Goal: Transaction & Acquisition: Purchase product/service

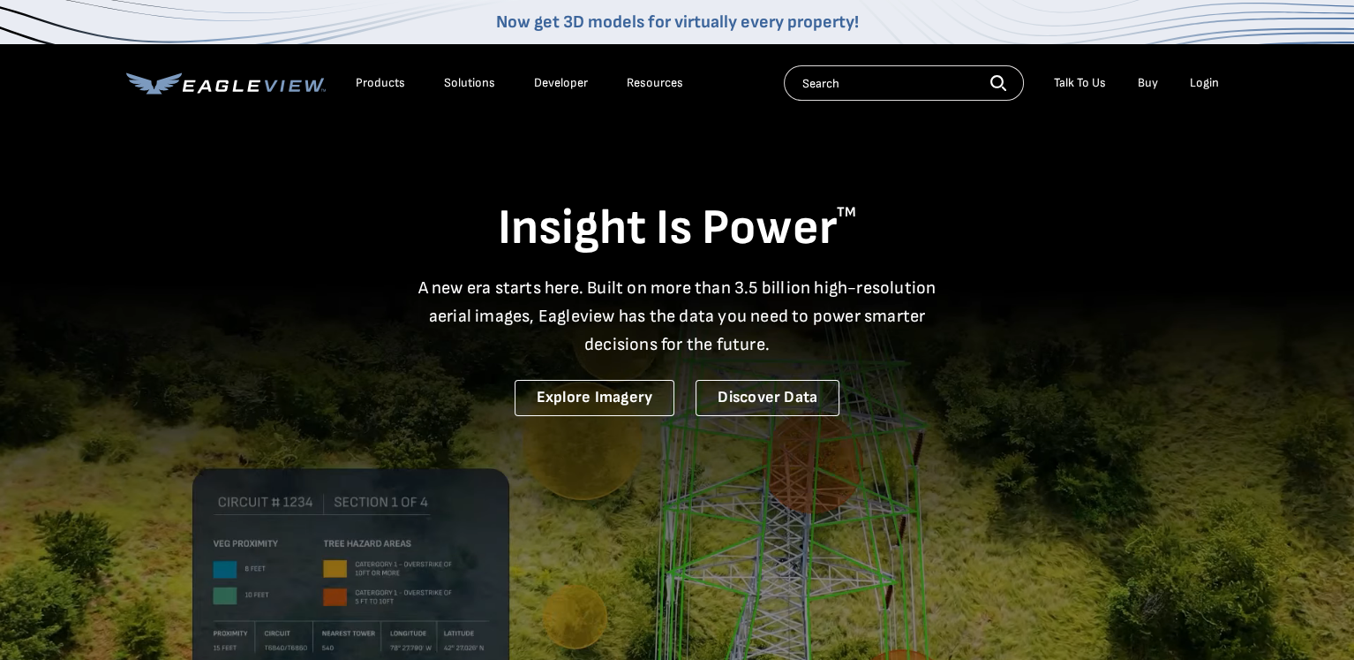
click at [1194, 81] on div "Login" at bounding box center [1204, 83] width 29 height 16
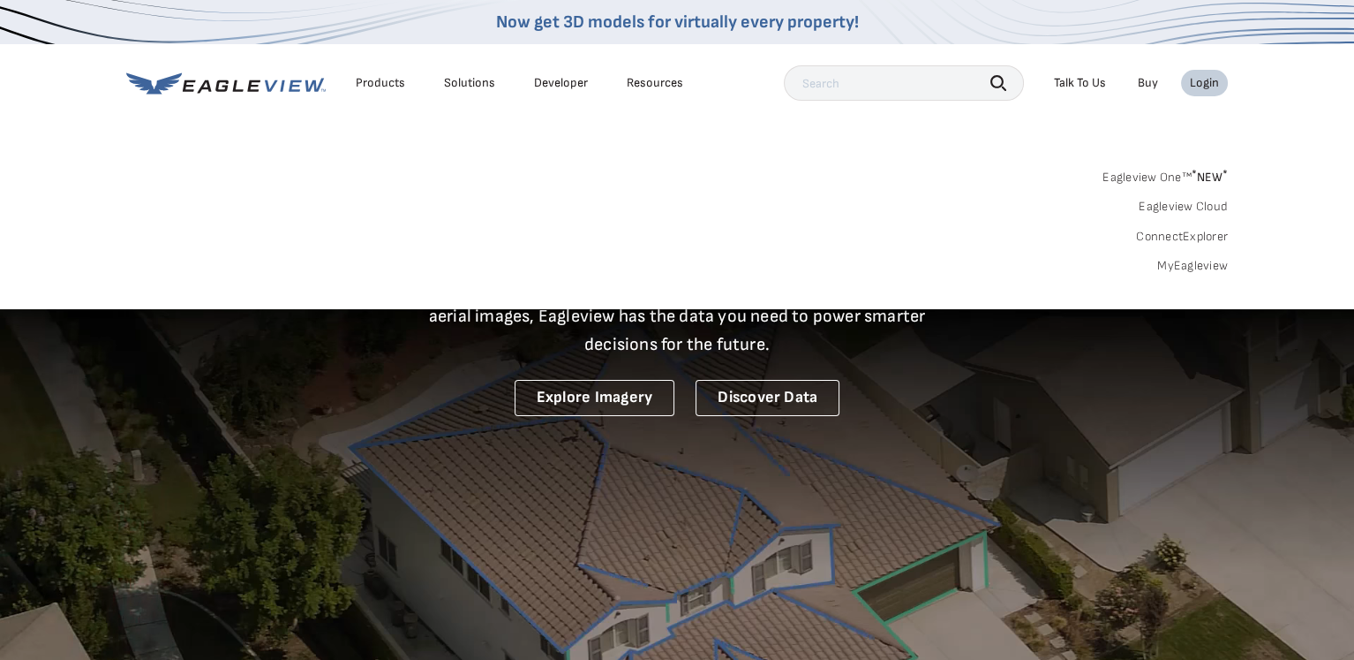
click at [1197, 268] on link "MyEagleview" at bounding box center [1192, 266] width 71 height 16
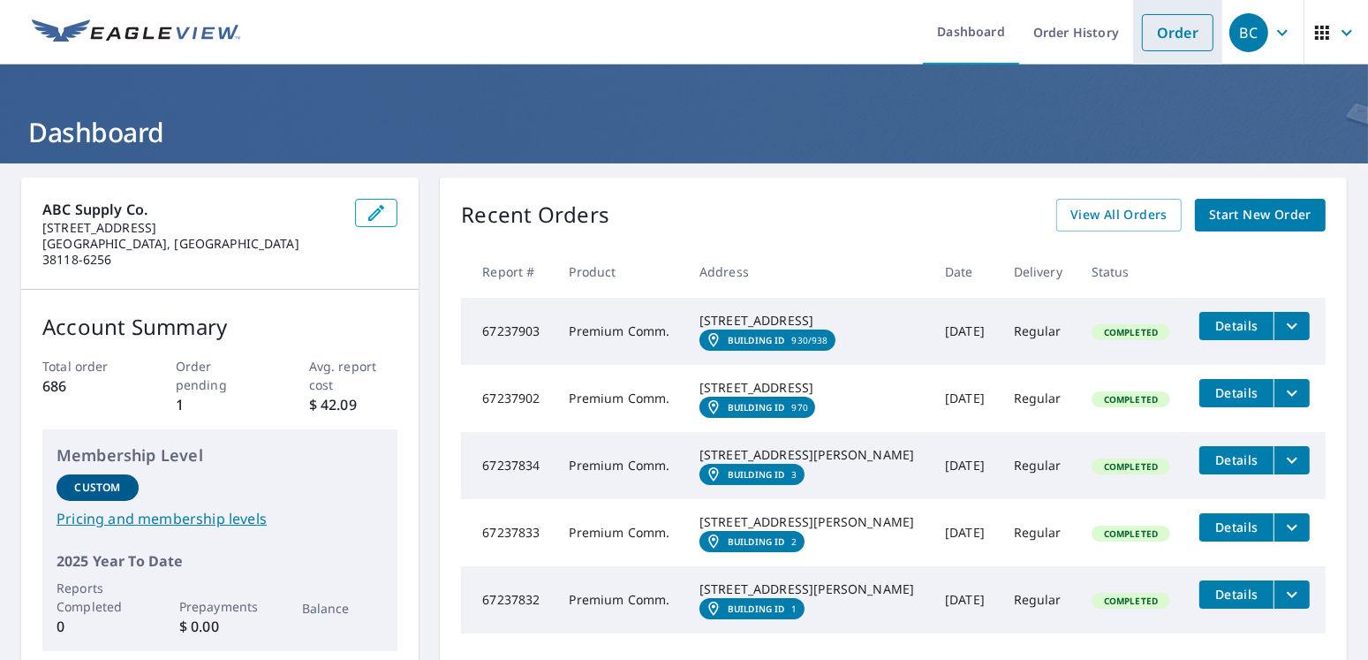
click at [1169, 41] on link "Order" at bounding box center [1178, 32] width 72 height 37
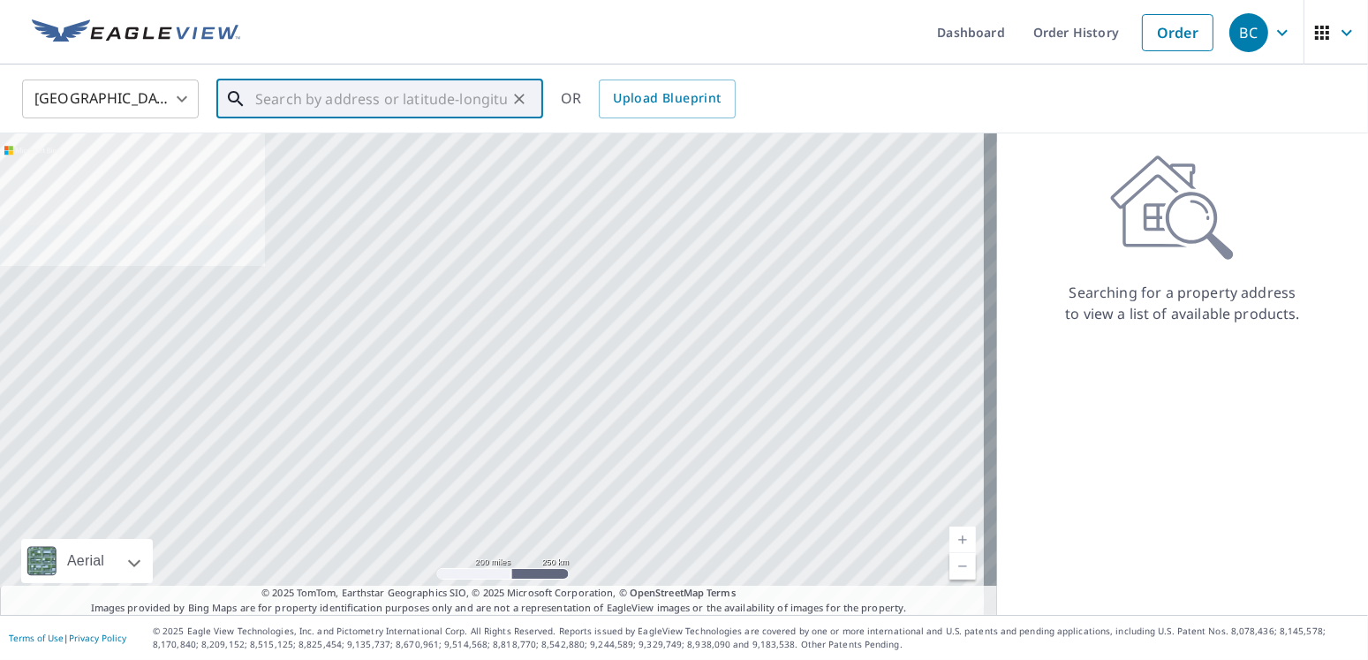
click at [400, 99] on input "text" at bounding box center [381, 98] width 252 height 49
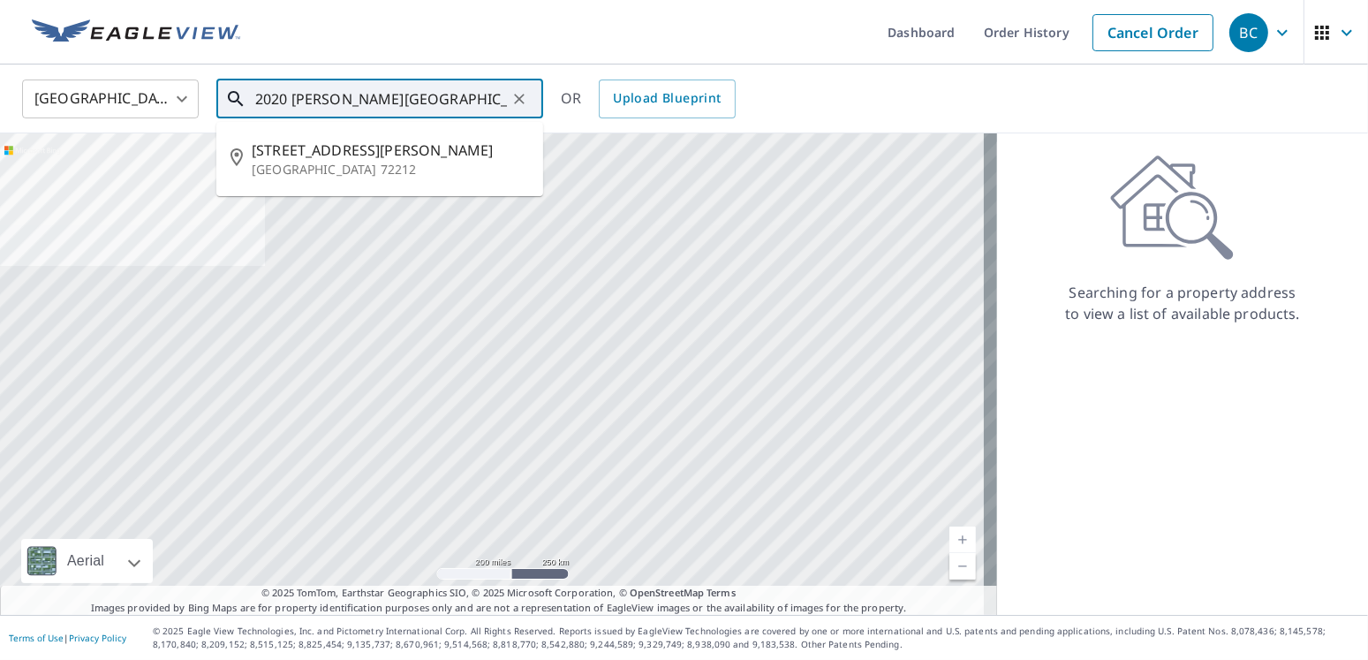
type input "2020 [PERSON_NAME][GEOGRAPHIC_DATA]"
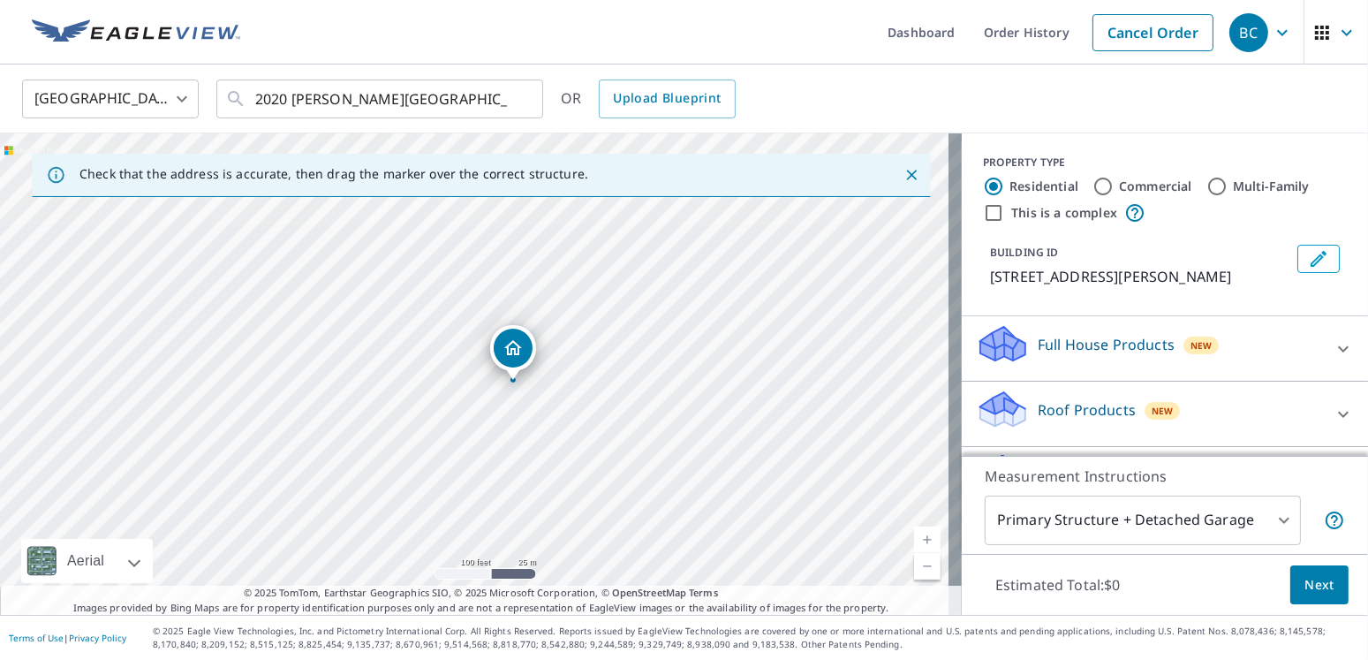
drag, startPoint x: 448, startPoint y: 416, endPoint x: 487, endPoint y: 425, distance: 39.8
click at [487, 425] on div "[STREET_ADDRESS][PERSON_NAME]" at bounding box center [480, 373] width 961 height 481
click at [1092, 186] on input "Commercial" at bounding box center [1102, 186] width 21 height 21
radio input "true"
type input "4"
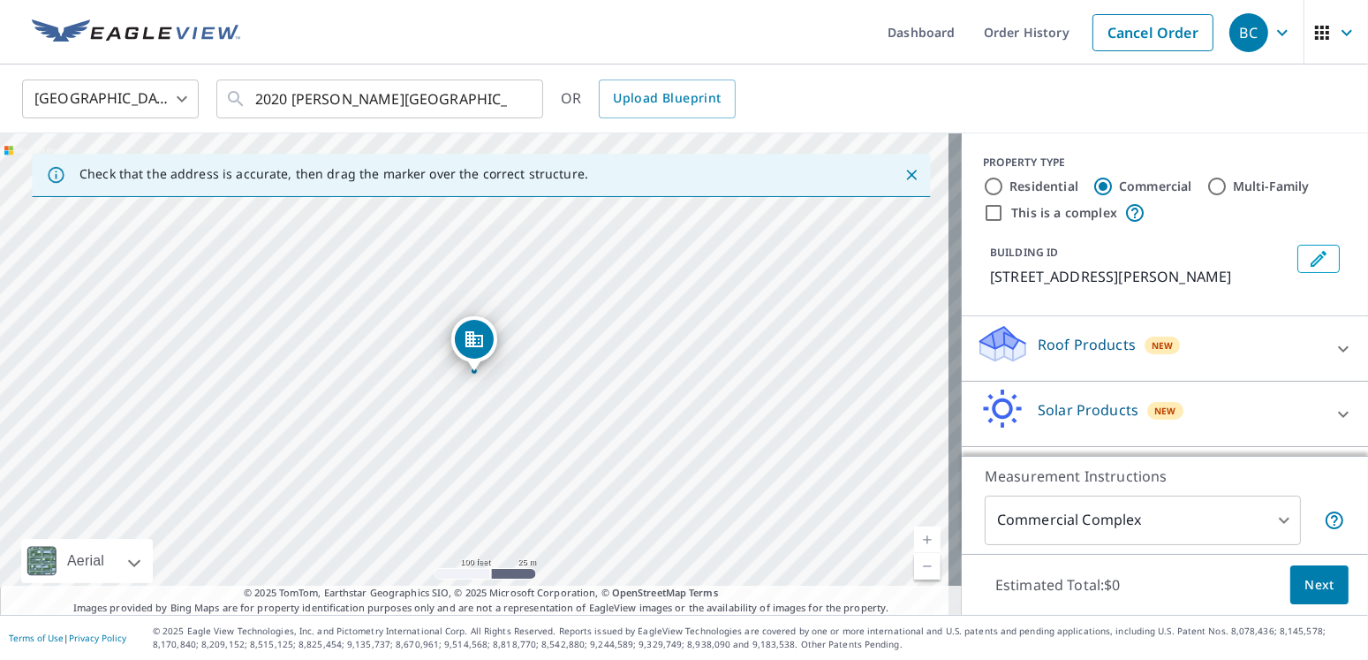
click at [983, 212] on input "This is a complex" at bounding box center [993, 212] width 21 height 21
checkbox input "true"
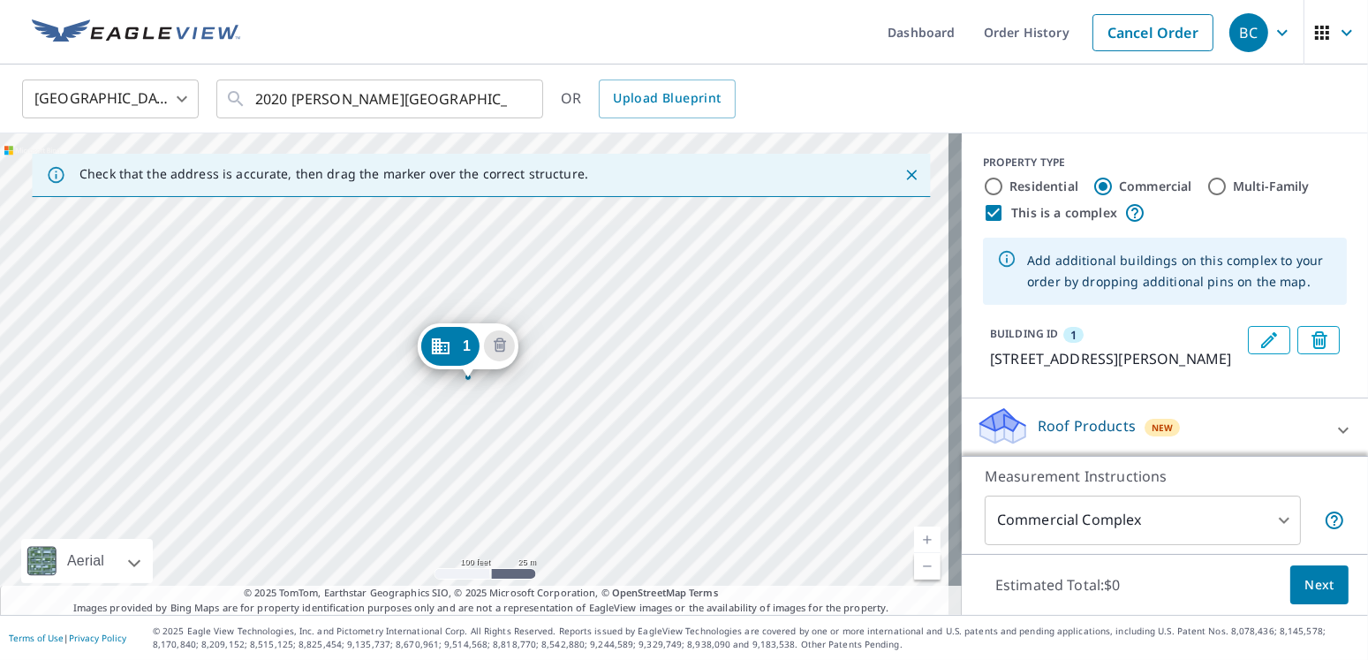
drag, startPoint x: 463, startPoint y: 343, endPoint x: 761, endPoint y: 142, distance: 359.5
